Goal: Book appointment/travel/reservation

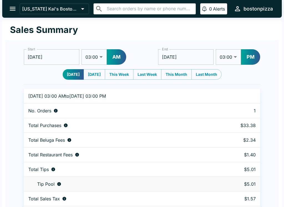
select select "03:00"
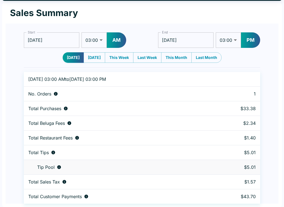
click at [250, 41] on button "PM" at bounding box center [250, 40] width 19 height 16
click at [176, 41] on input "[DATE]" at bounding box center [185, 40] width 55 height 16
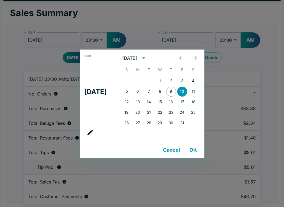
click at [173, 92] on button "9" at bounding box center [171, 92] width 10 height 10
click at [248, 42] on div "End Thu, Oct [DATE] S M T W T F S 1 2 3 4 5 6 7 8 9 10 11 12 13 14 15 16 17 18 …" at bounding box center [142, 103] width 284 height 207
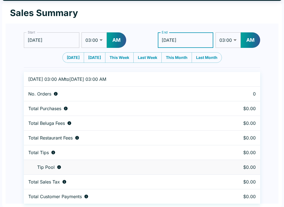
click at [250, 39] on button "AM" at bounding box center [249, 40] width 19 height 16
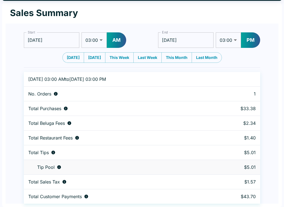
click at [253, 47] on button "PM" at bounding box center [250, 40] width 19 height 16
click at [219, 39] on select "01:00 01:30 02:00 02:30 03:00 03:30 04:00 04:30 05:00 05:30 06:00 06:30 07:00 0…" at bounding box center [227, 40] width 25 height 16
click at [191, 42] on input "[DATE]" at bounding box center [185, 40] width 55 height 16
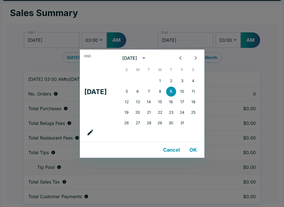
click at [183, 90] on button "10" at bounding box center [182, 92] width 10 height 10
type input "[DATE]"
click at [196, 150] on button "OK" at bounding box center [193, 150] width 18 height 11
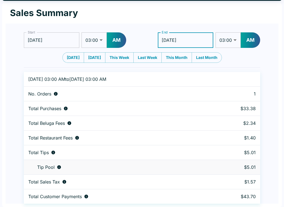
click at [183, 10] on div "Sales Summary" at bounding box center [142, 13] width 272 height 20
